Goal: Check status: Check status

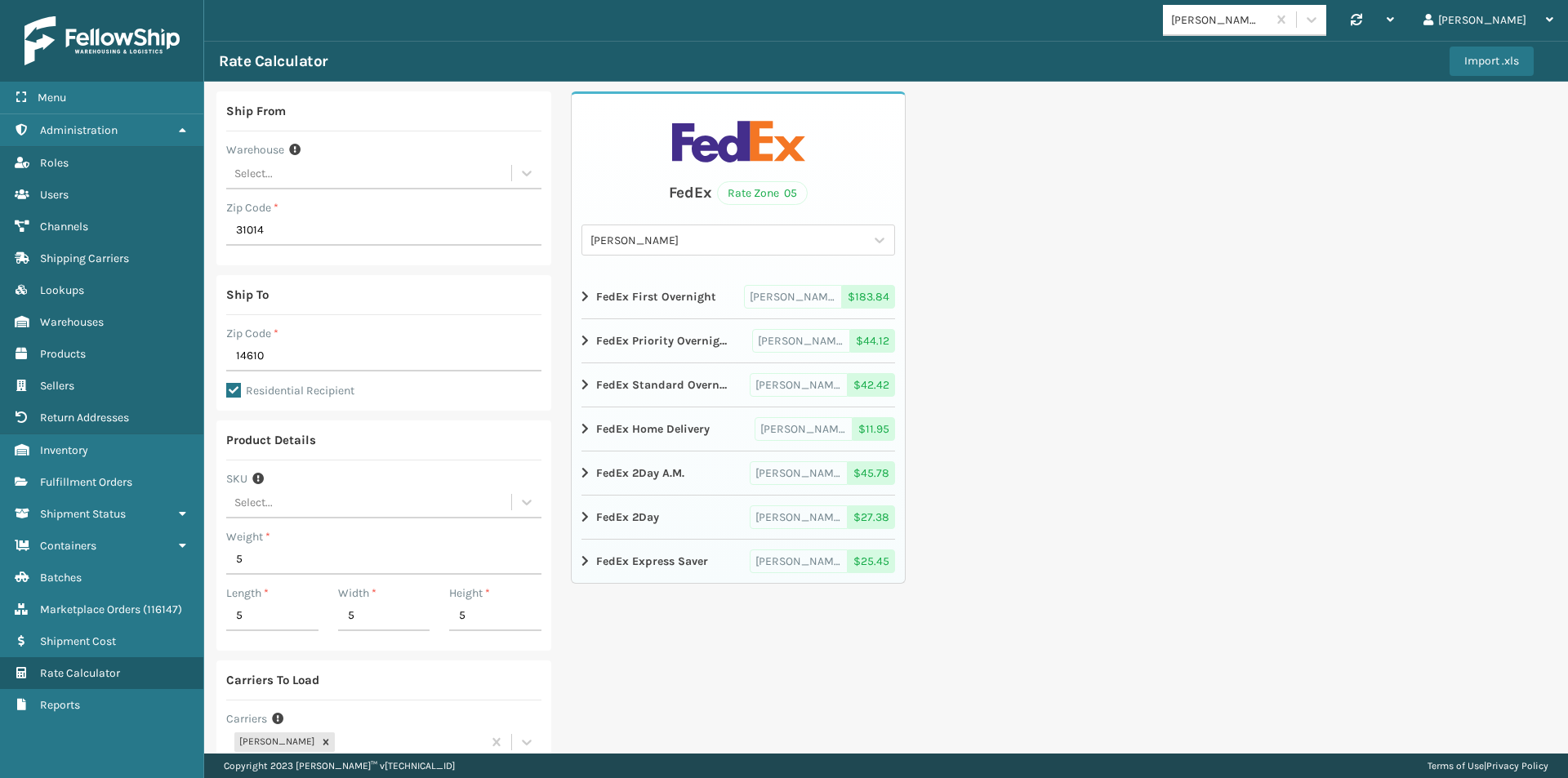
click at [135, 27] on img at bounding box center [102, 41] width 155 height 49
click at [57, 30] on img at bounding box center [102, 41] width 155 height 49
click at [92, 41] on img at bounding box center [102, 41] width 155 height 49
click at [91, 318] on span "Warehouses" at bounding box center [72, 322] width 64 height 14
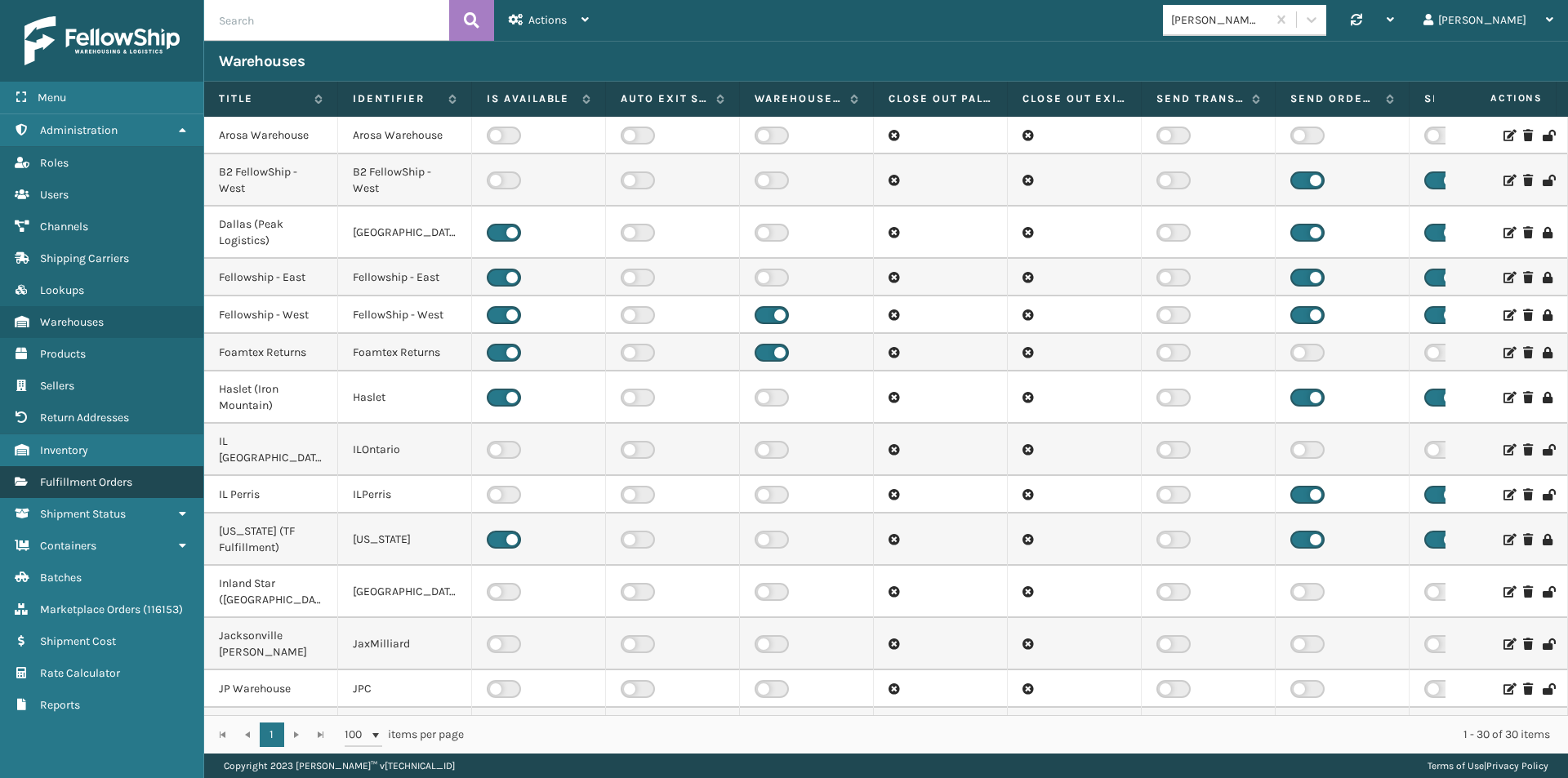
click at [100, 484] on span "Fulfillment Orders" at bounding box center [86, 482] width 92 height 14
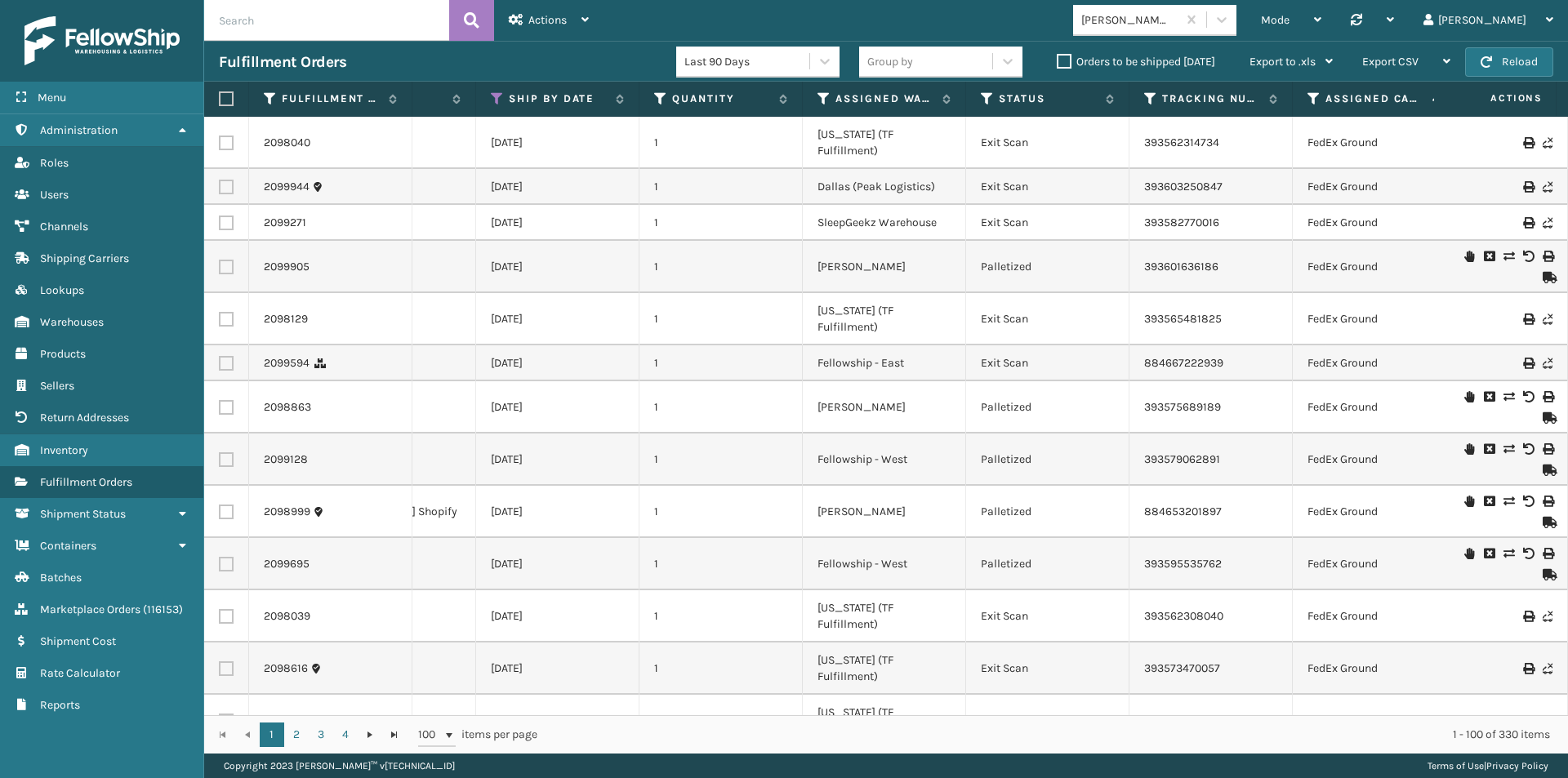
click at [820, 107] on th "Assigned Warehouse" at bounding box center [883, 99] width 163 height 35
click at [821, 103] on icon at bounding box center [823, 99] width 13 height 15
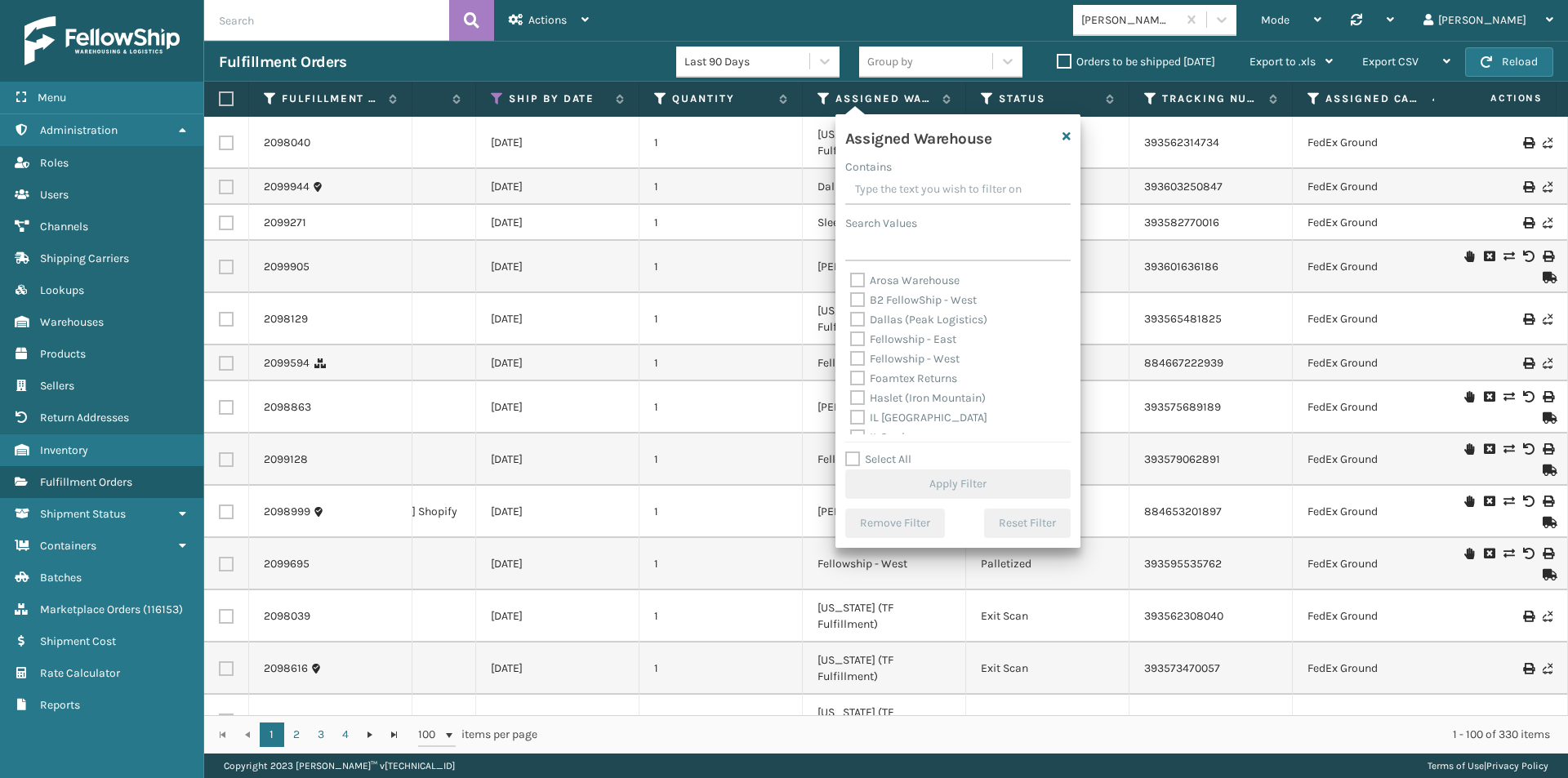
click at [890, 191] on input "Contains" at bounding box center [958, 190] width 225 height 30
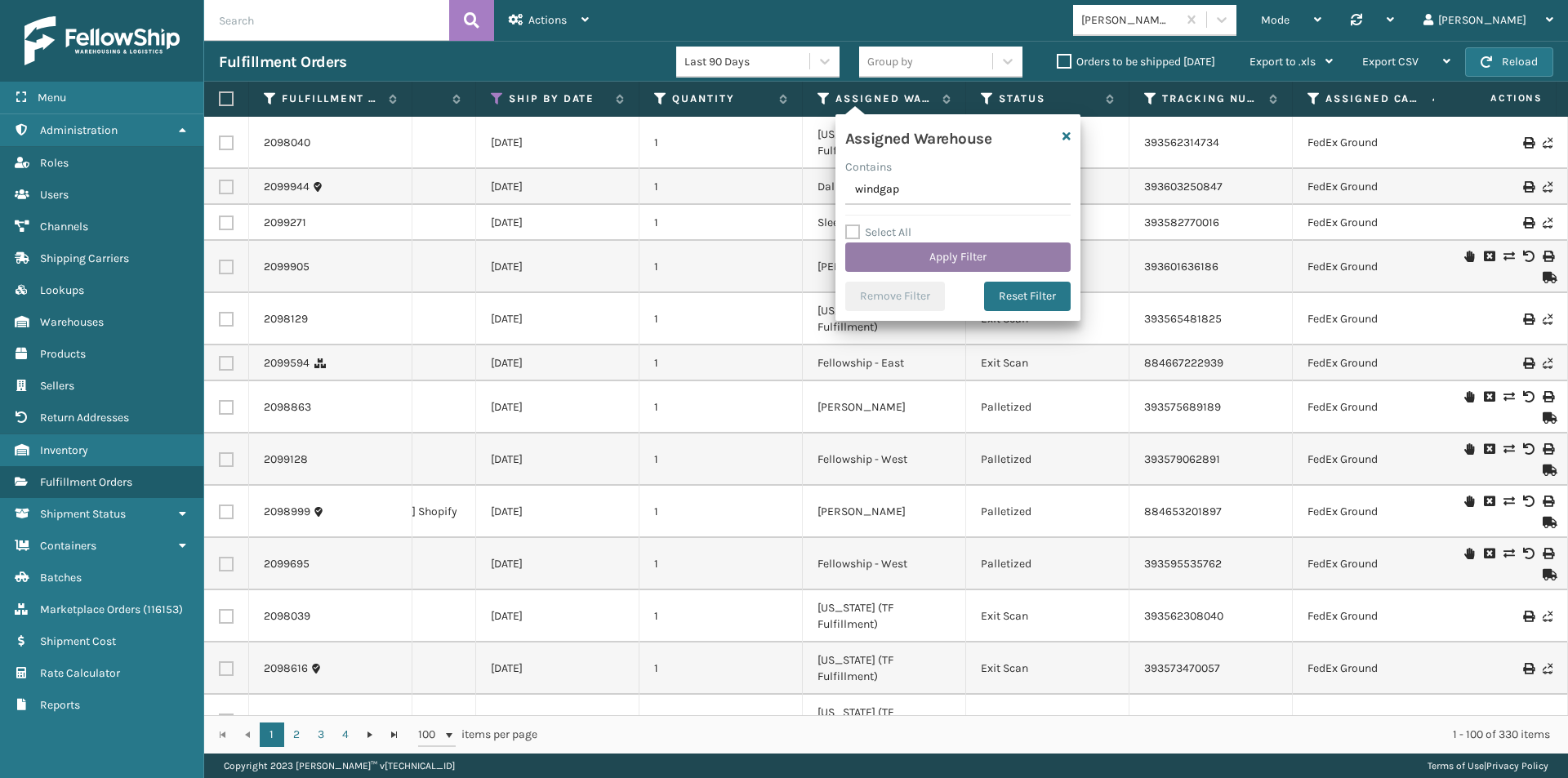
type input "windgap"
click at [964, 266] on button "Apply Filter" at bounding box center [958, 257] width 225 height 30
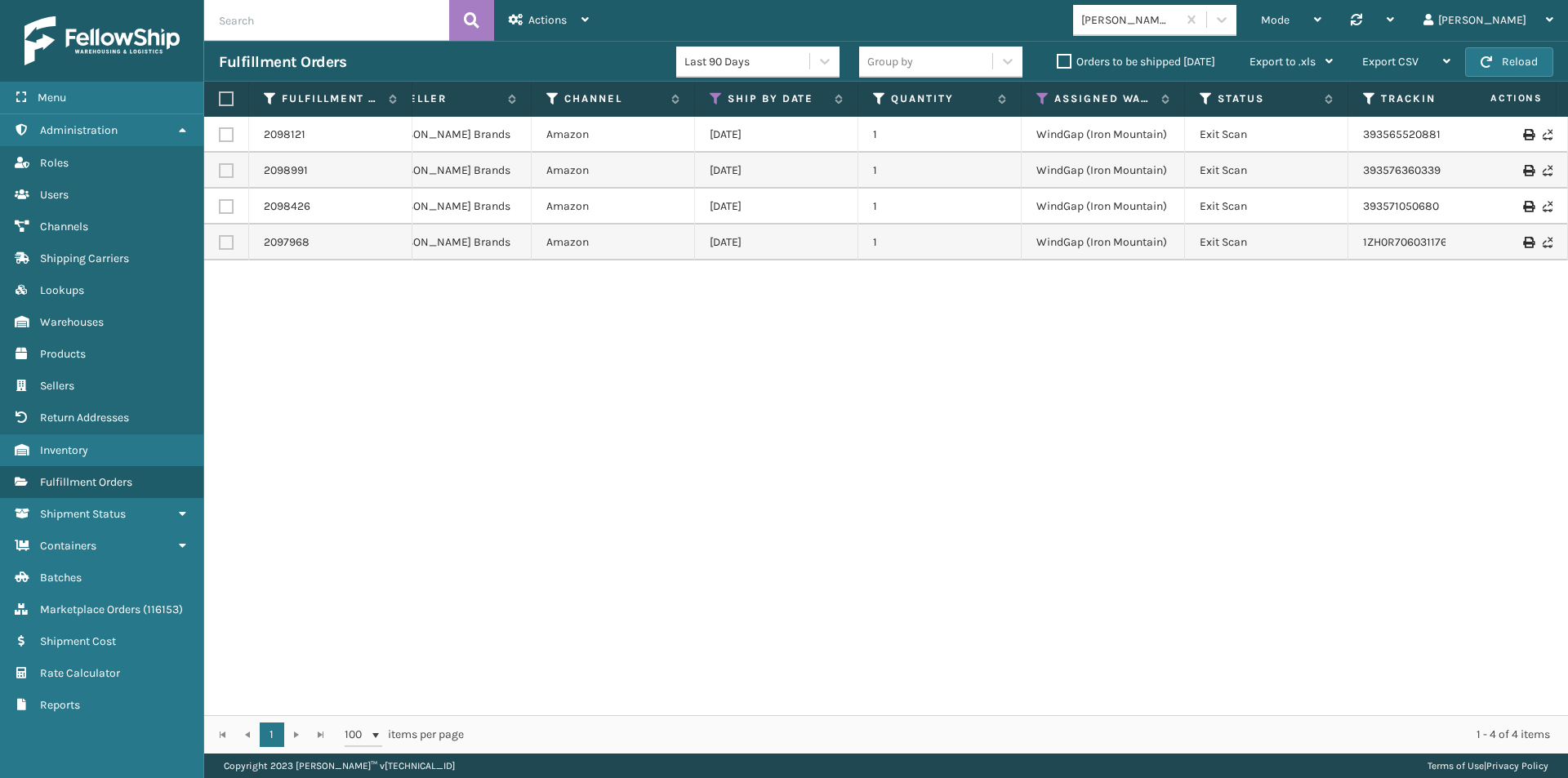
scroll to position [0, 399]
click at [1399, 134] on link "393565520881" at bounding box center [1400, 134] width 78 height 14
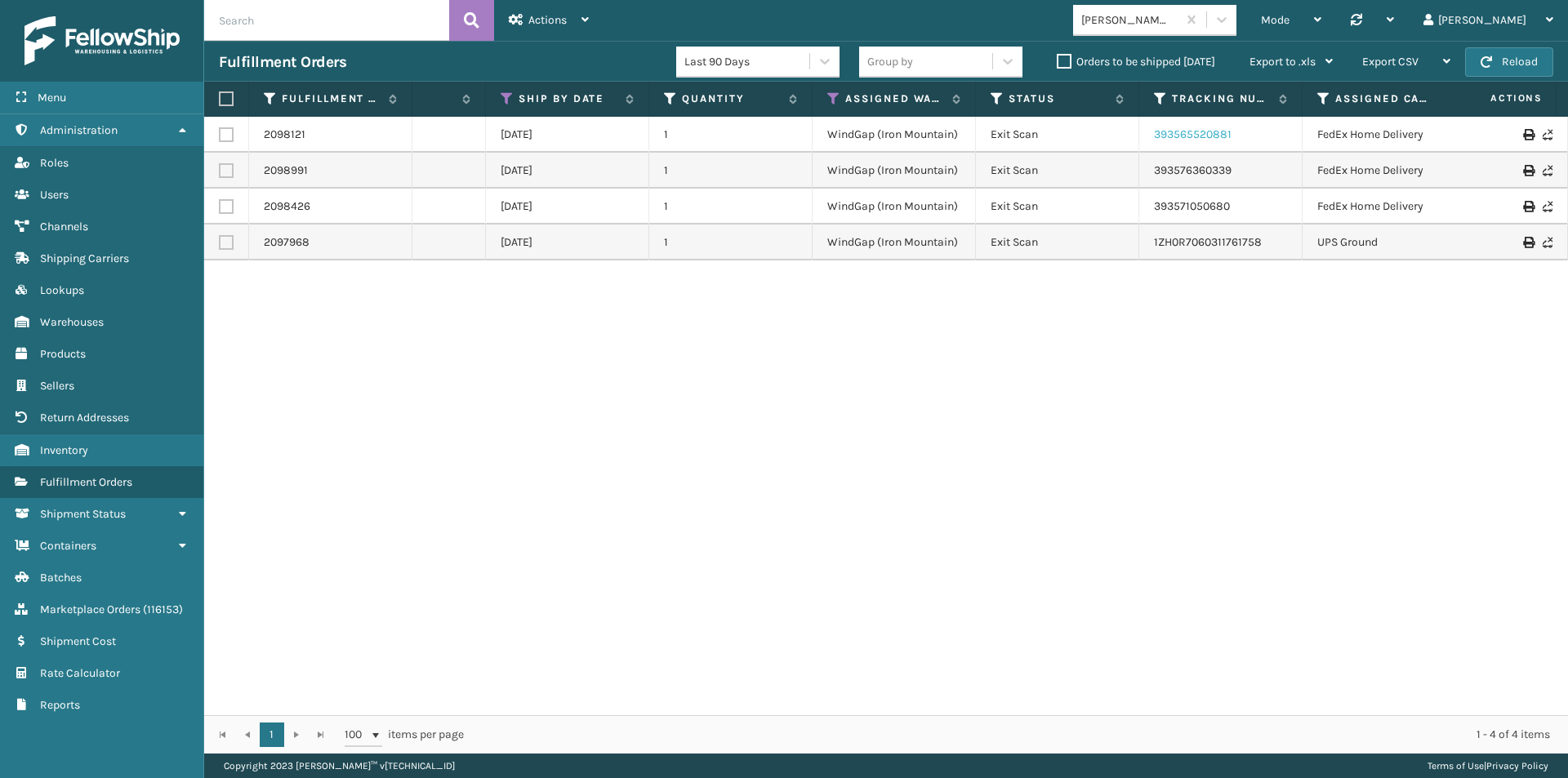
scroll to position [0, 621]
